Goal: Task Accomplishment & Management: Use online tool/utility

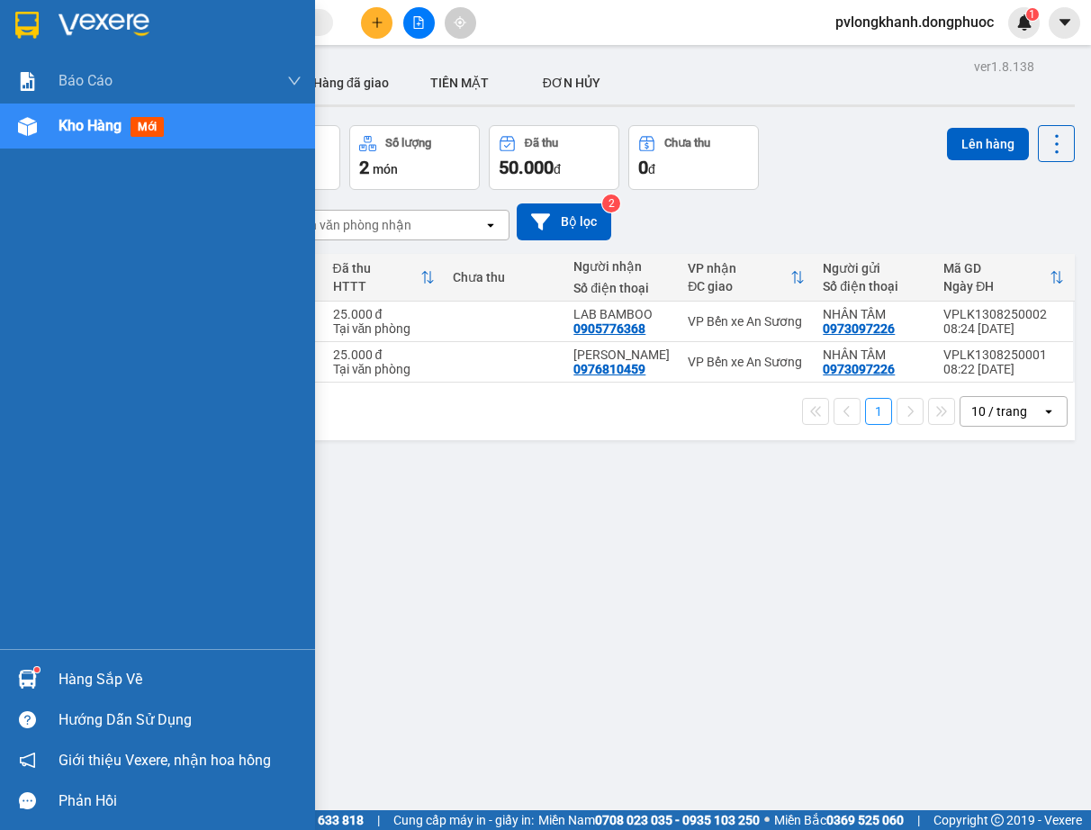
click at [94, 673] on div "Hàng sắp về" at bounding box center [179, 679] width 243 height 27
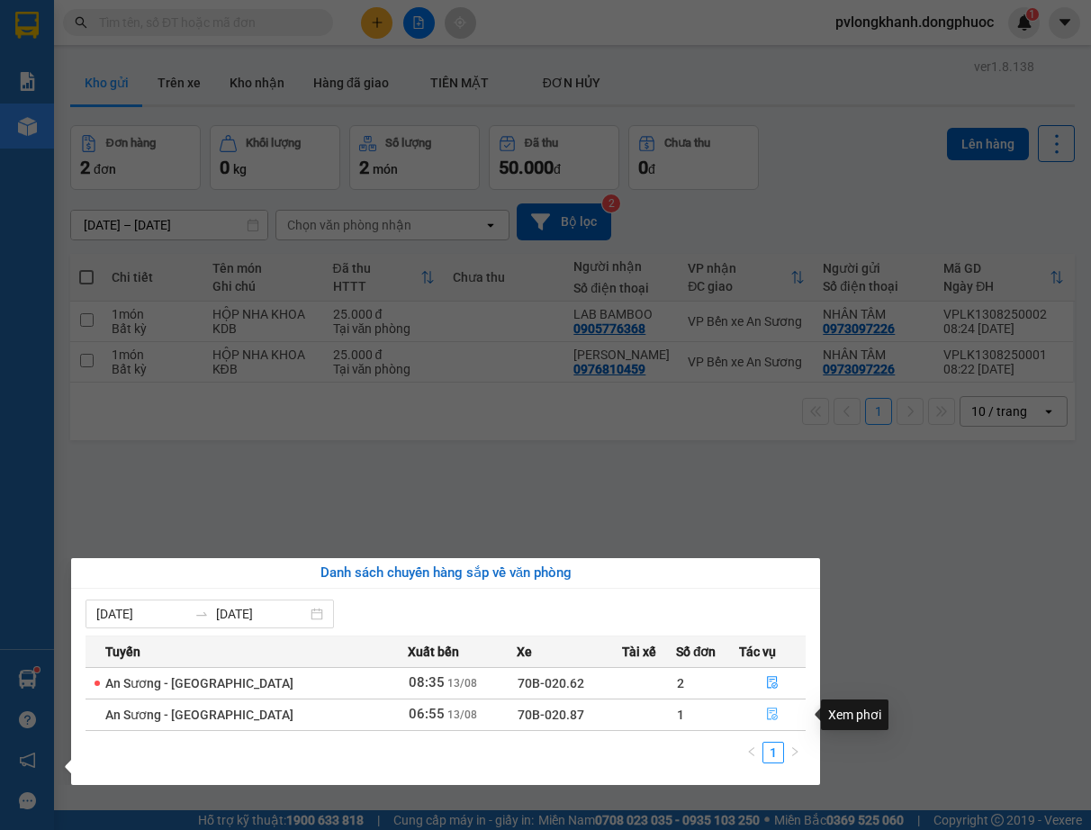
click at [766, 710] on icon "file-done" at bounding box center [772, 713] width 13 height 13
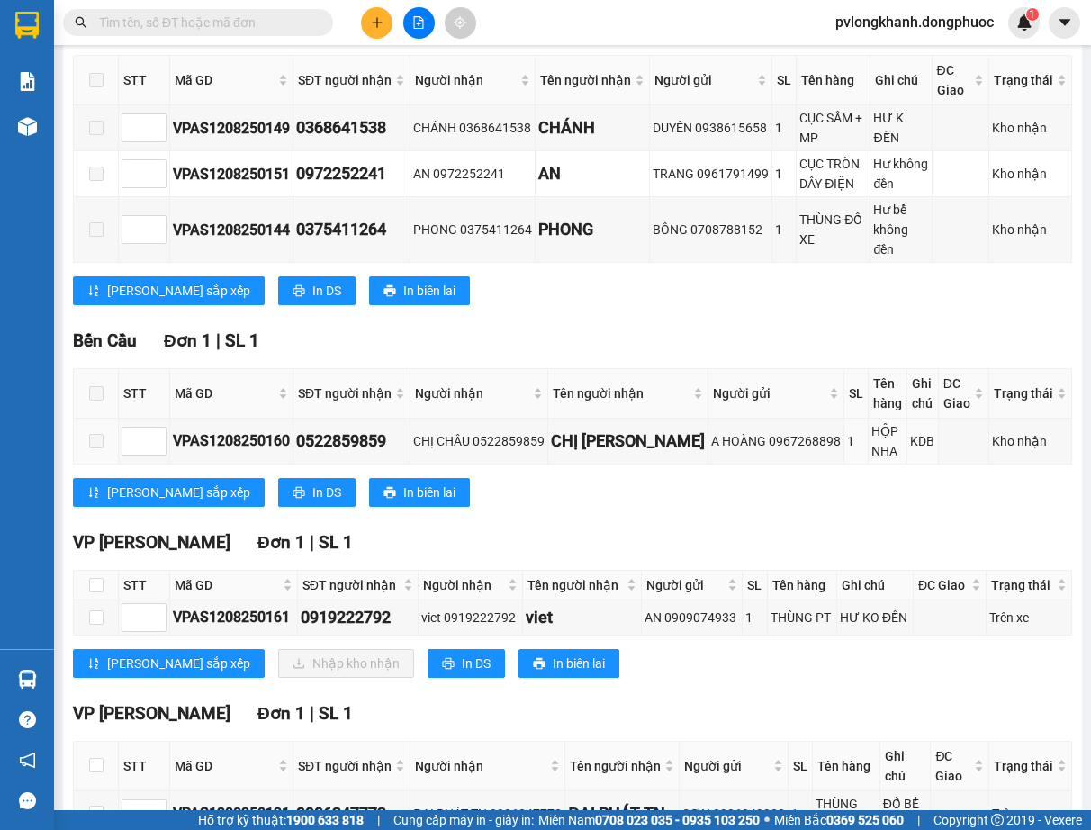
scroll to position [656, 0]
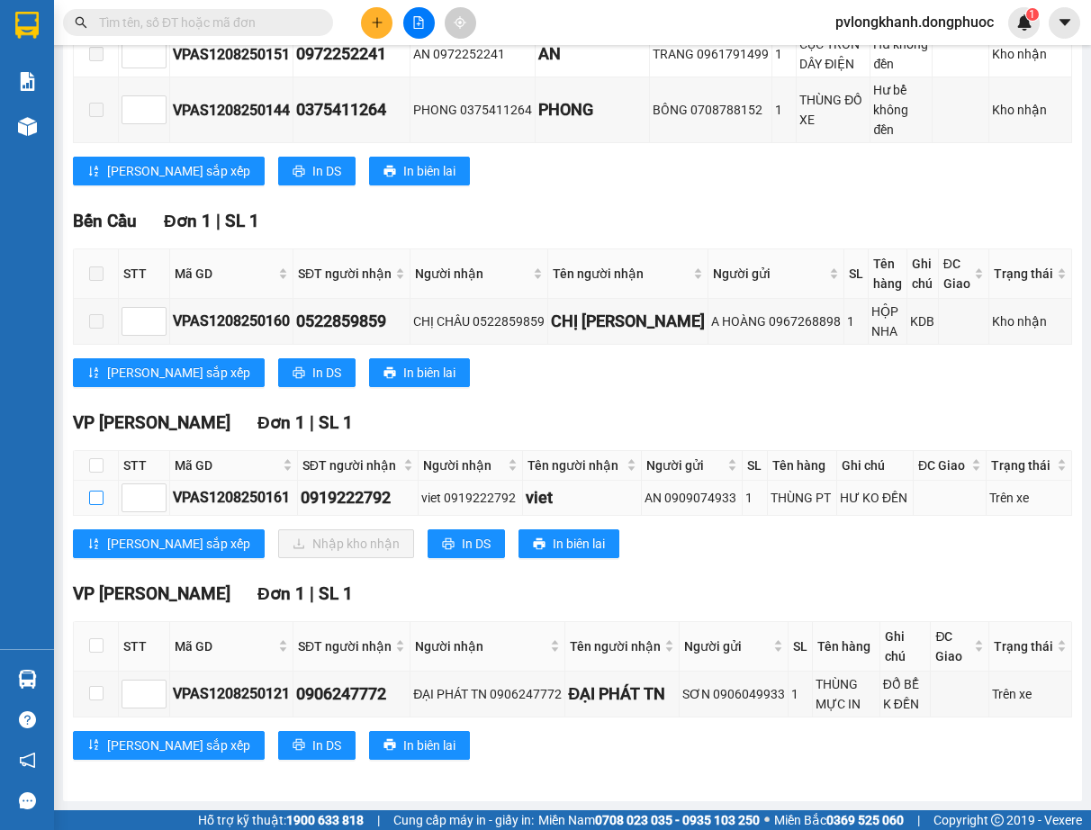
click at [93, 502] on input "checkbox" at bounding box center [96, 497] width 14 height 14
checkbox input "true"
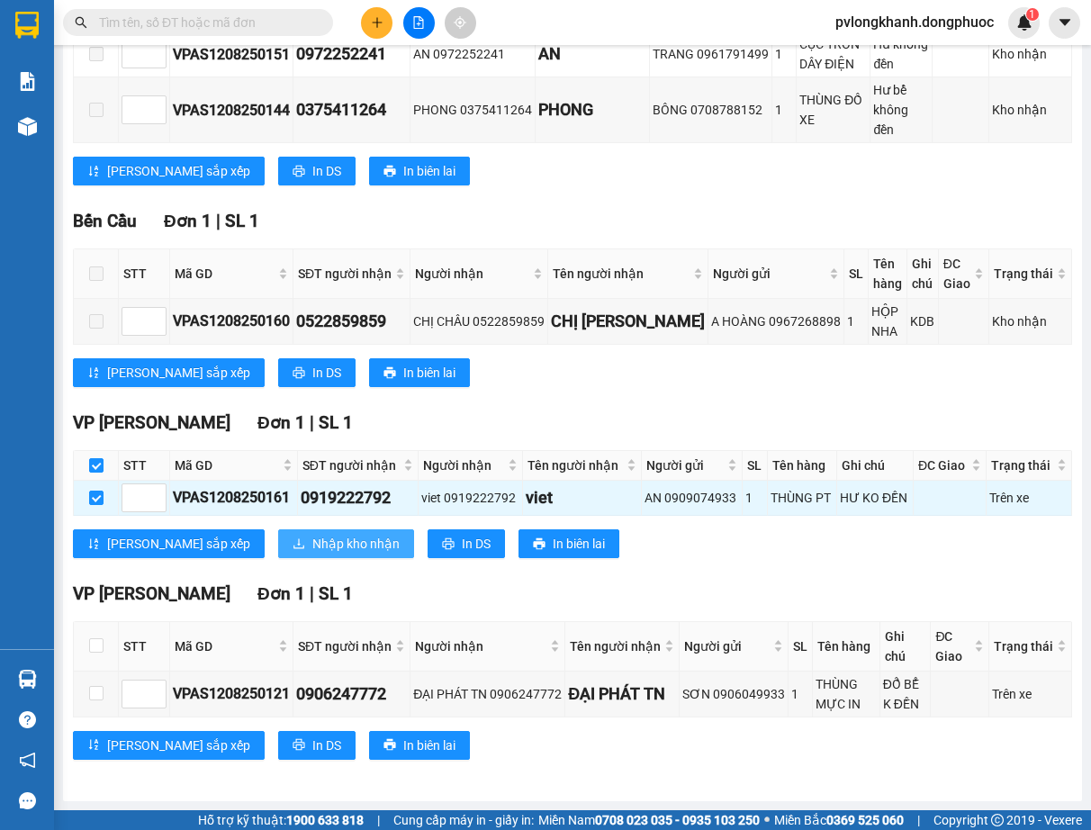
click at [312, 547] on span "Nhập kho nhận" at bounding box center [355, 544] width 87 height 20
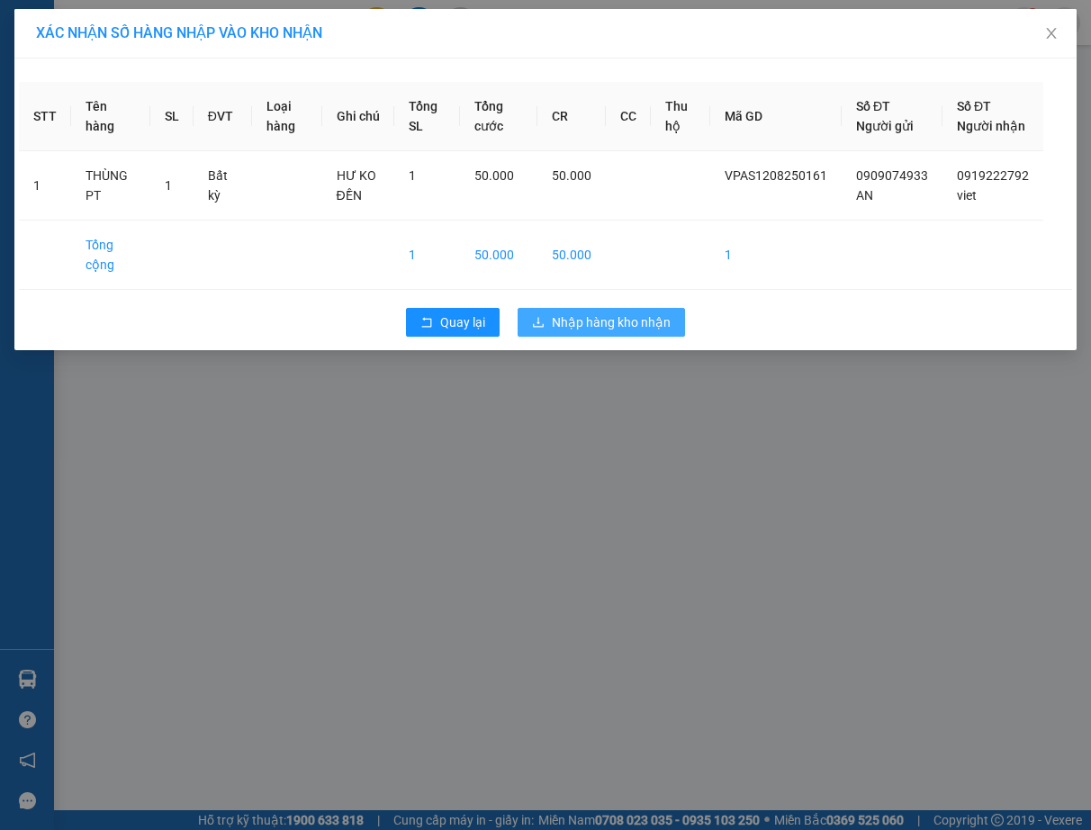
click at [650, 332] on span "Nhập hàng kho nhận" at bounding box center [611, 322] width 119 height 20
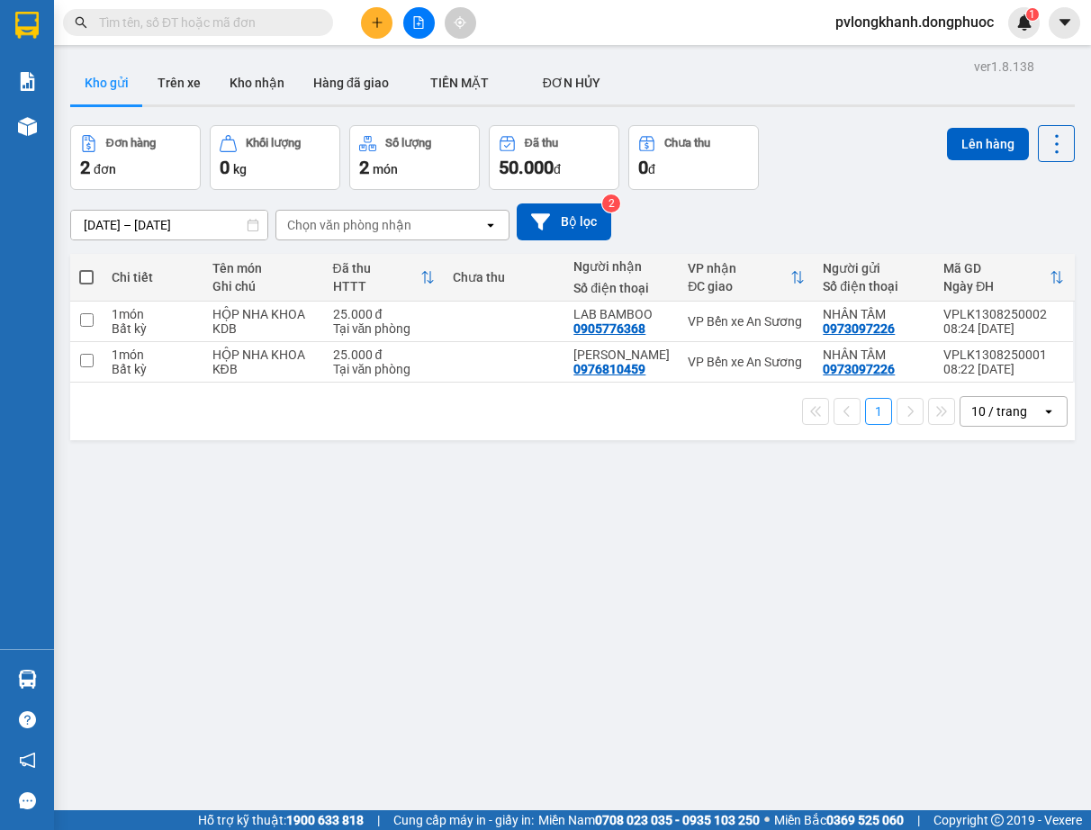
click at [86, 273] on span at bounding box center [86, 277] width 14 height 14
click at [86, 268] on input "checkbox" at bounding box center [86, 268] width 0 height 0
checkbox input "true"
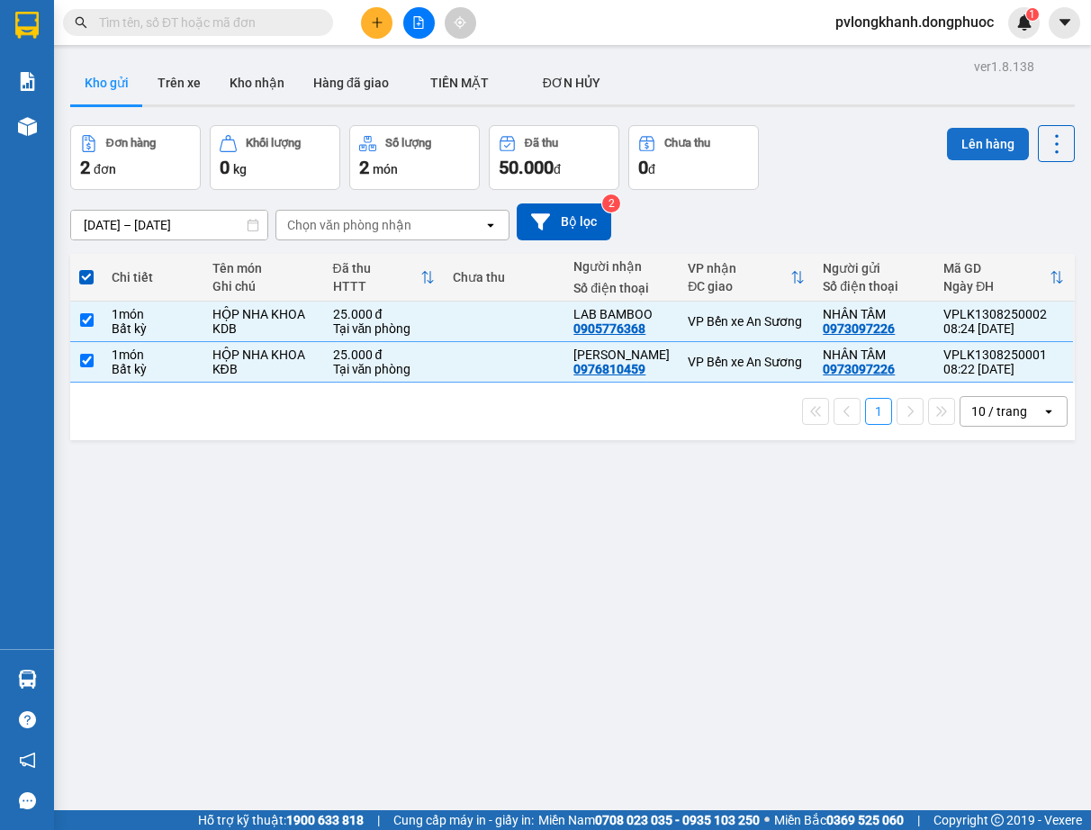
click at [999, 138] on button "Lên hàng" at bounding box center [988, 144] width 82 height 32
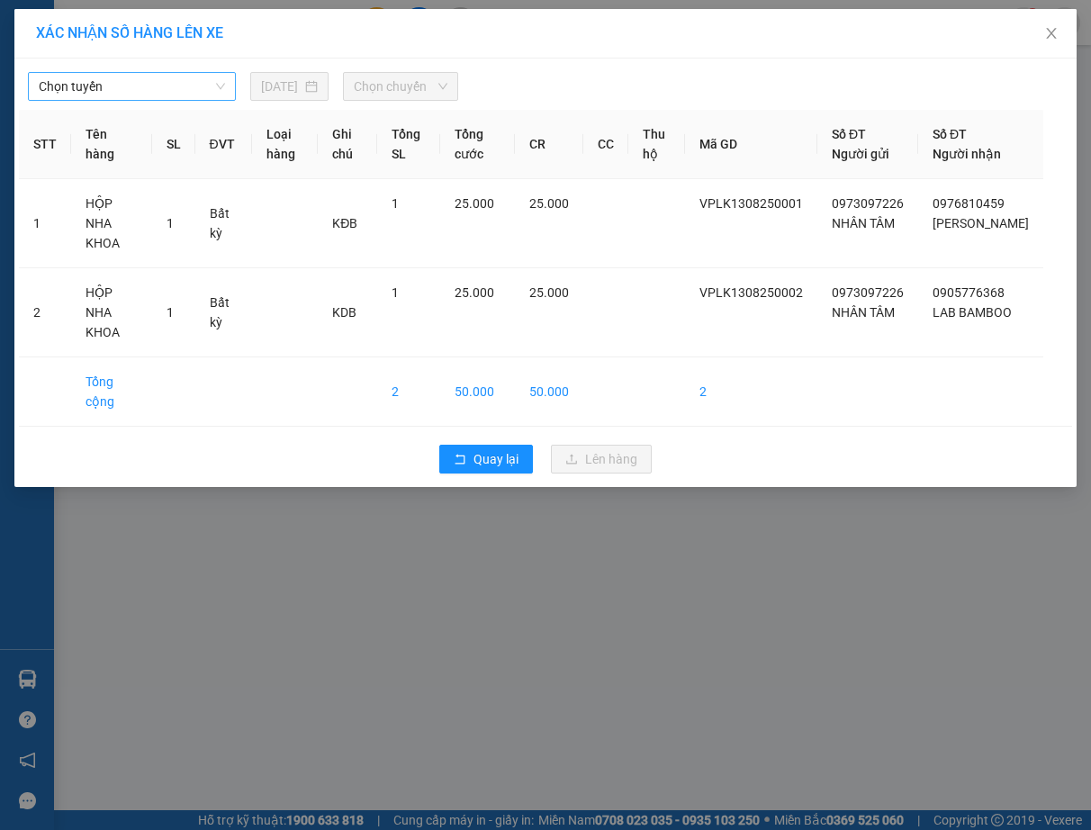
click at [119, 89] on span "Chọn tuyến" at bounding box center [132, 86] width 186 height 27
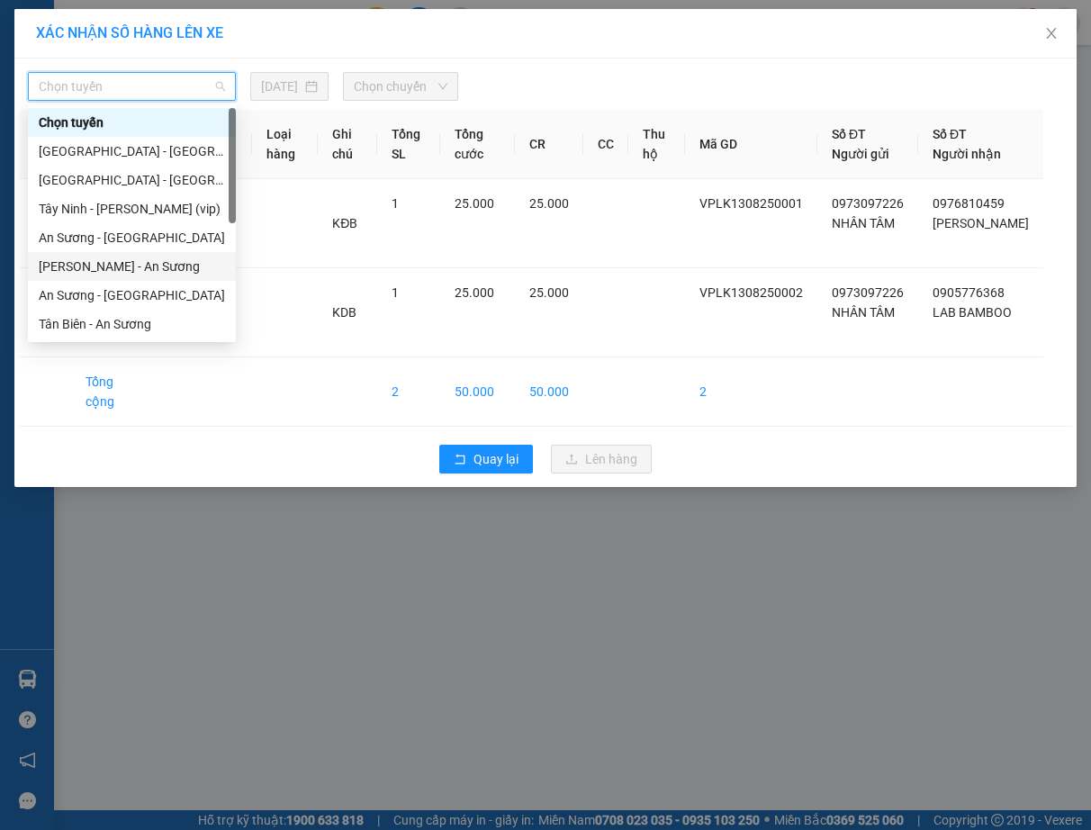
click at [155, 266] on div "[PERSON_NAME] - An Sương" at bounding box center [132, 266] width 186 height 20
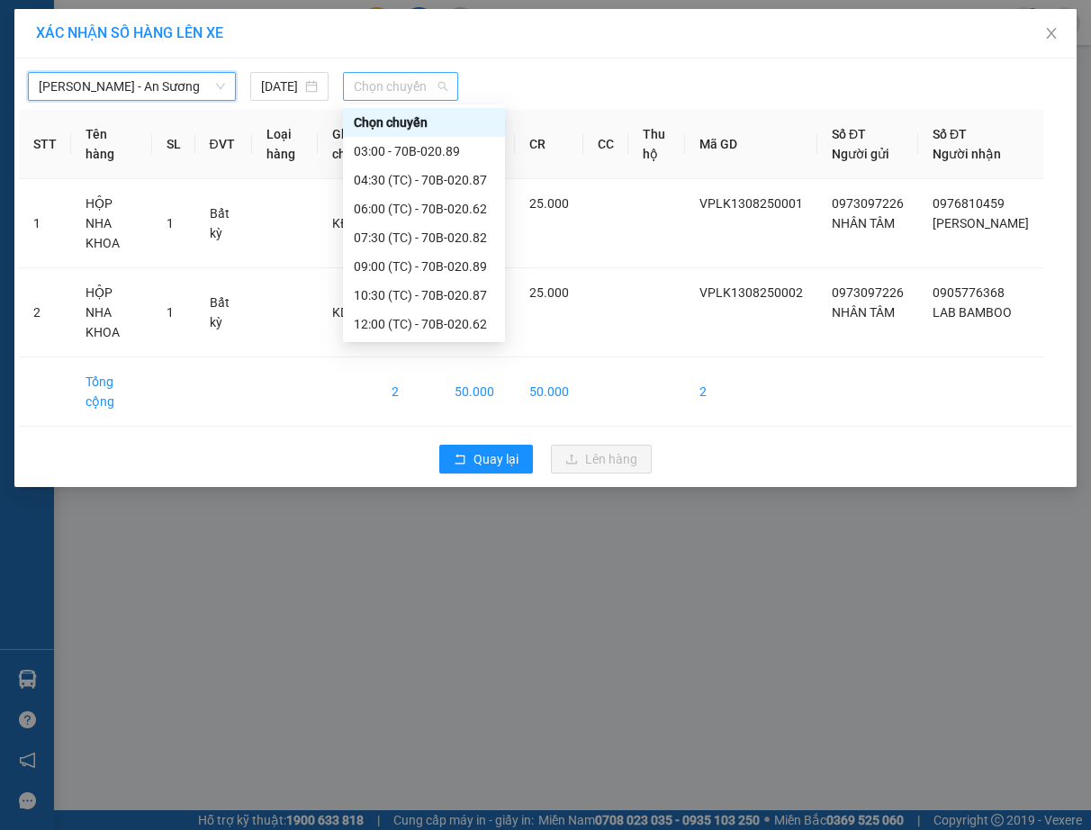
click at [435, 83] on span "Chọn chuyến" at bounding box center [401, 86] width 94 height 27
click at [453, 262] on div "09:00 (TC) - 70B-020.89" at bounding box center [424, 266] width 140 height 20
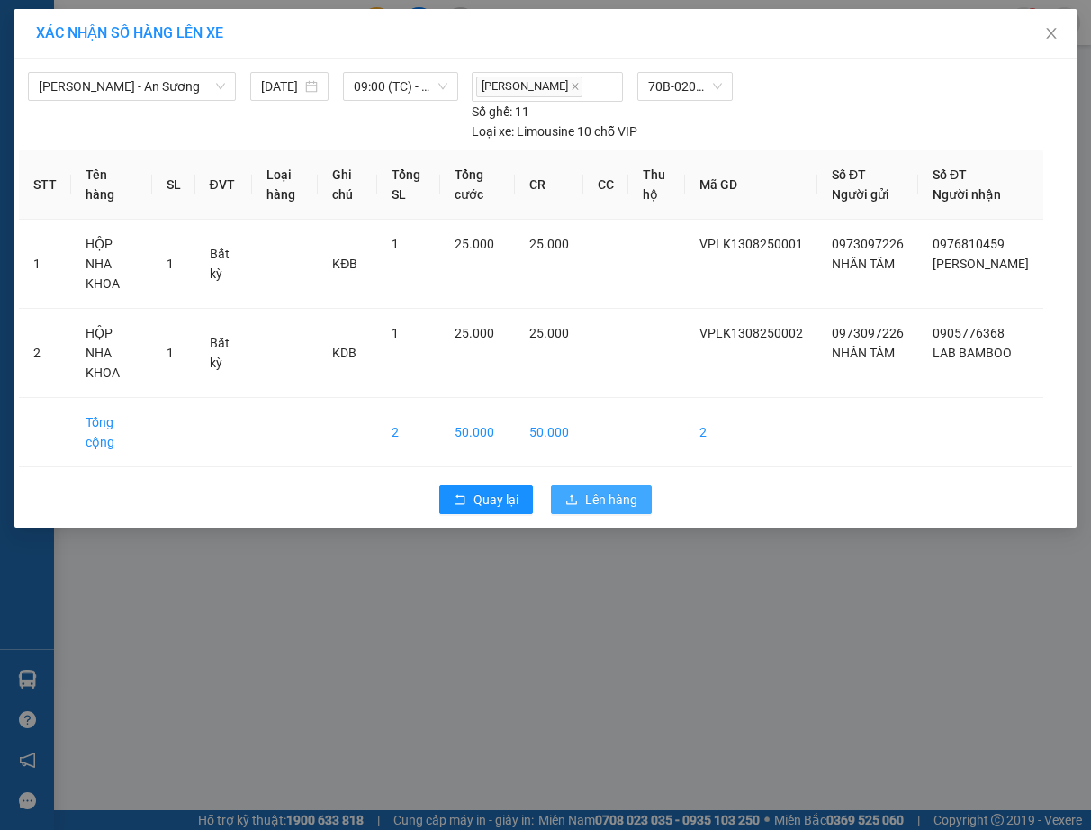
click at [583, 485] on button "Lên hàng" at bounding box center [601, 499] width 101 height 29
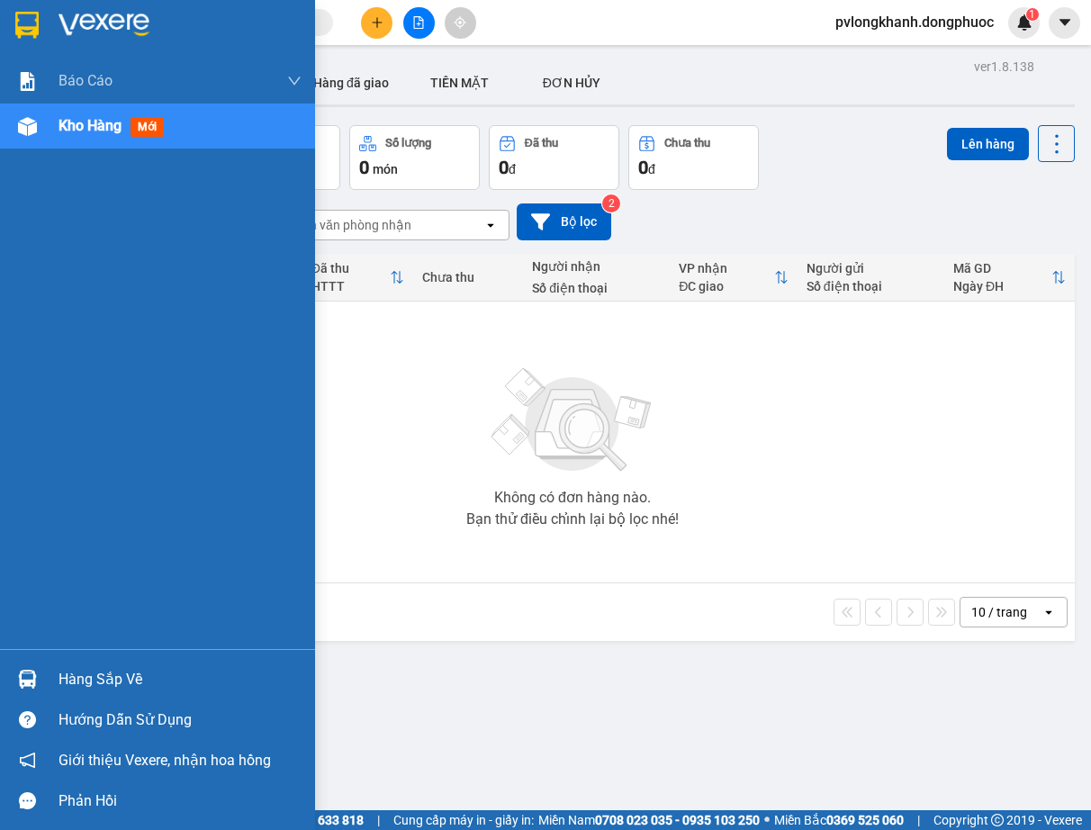
click at [112, 667] on div "Hàng sắp về" at bounding box center [179, 679] width 243 height 27
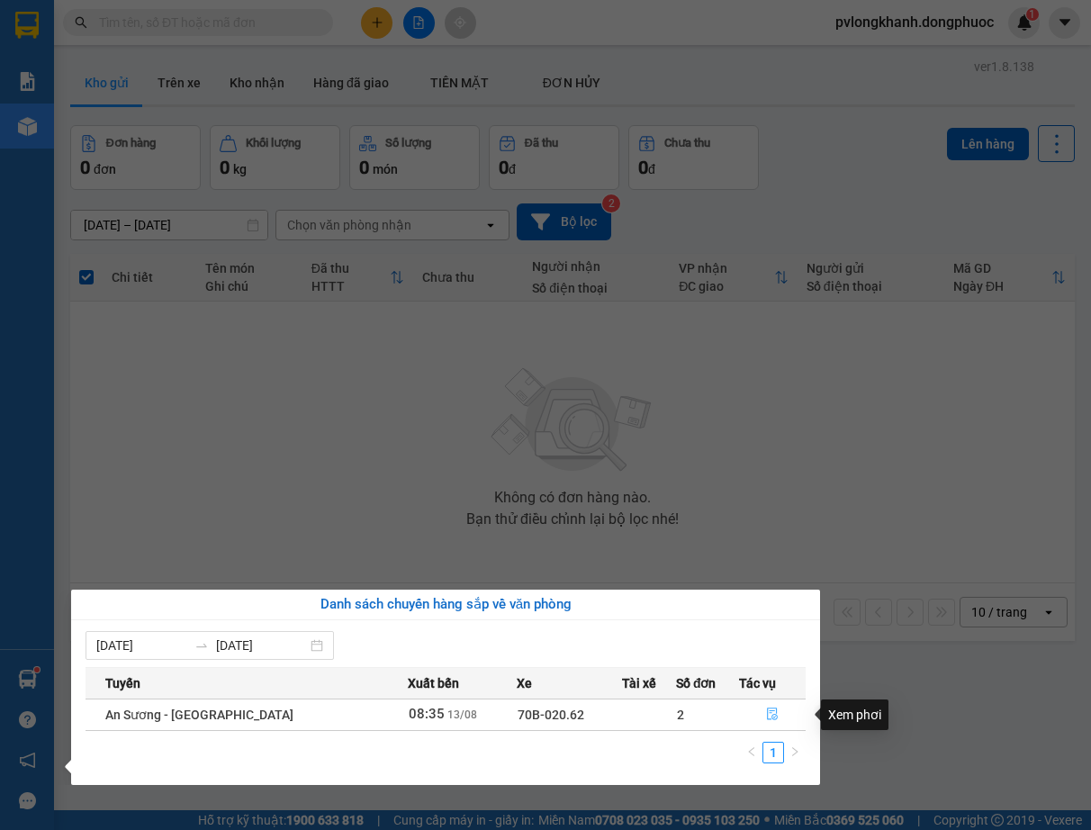
click at [774, 717] on button "button" at bounding box center [772, 714] width 65 height 29
